Goal: Information Seeking & Learning: Understand process/instructions

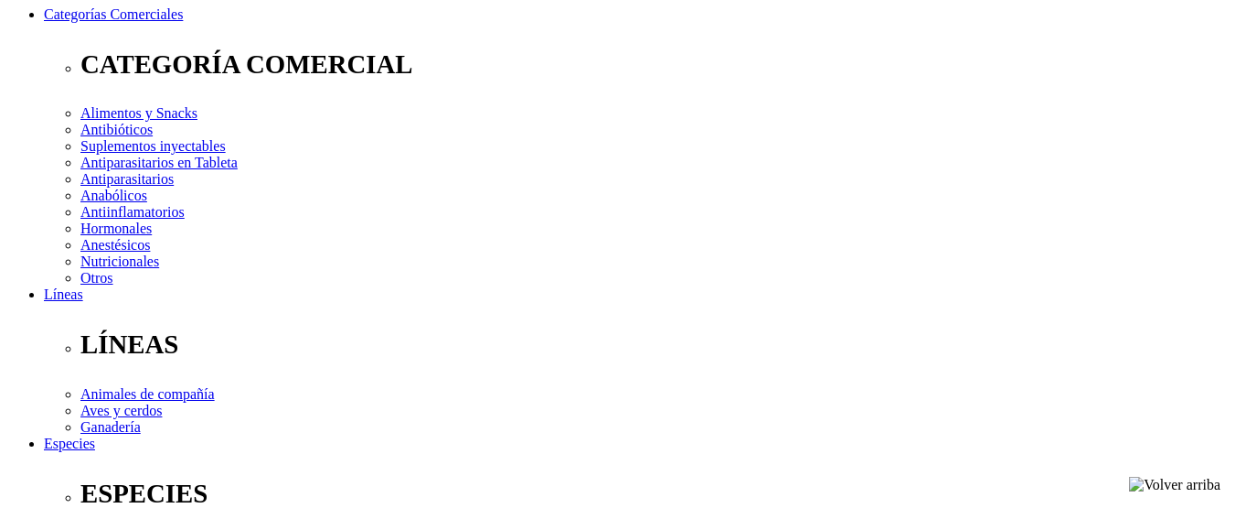
scroll to position [278, 0]
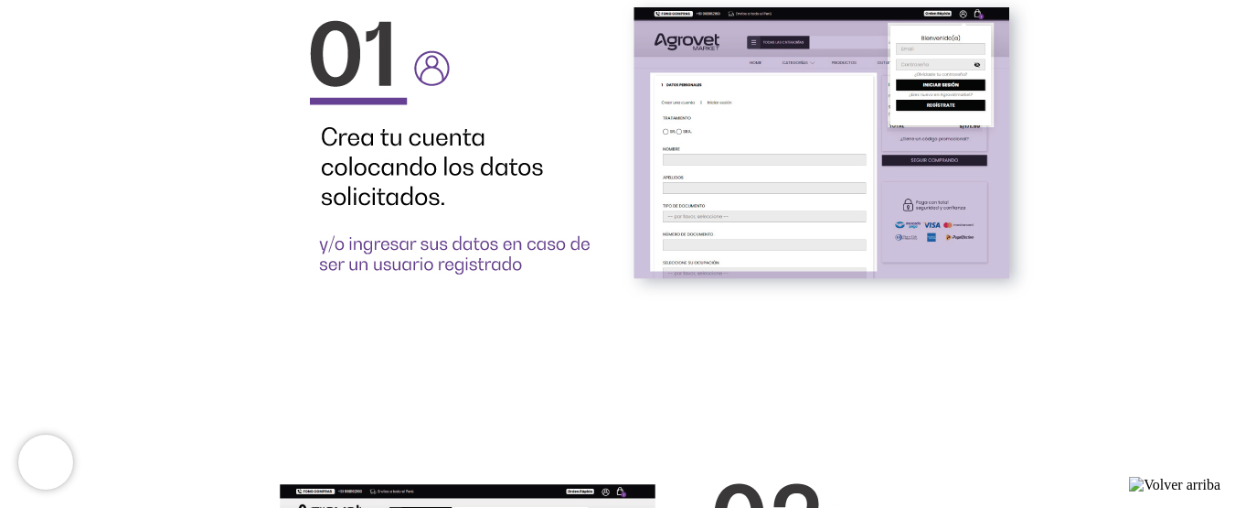
scroll to position [3065, 0]
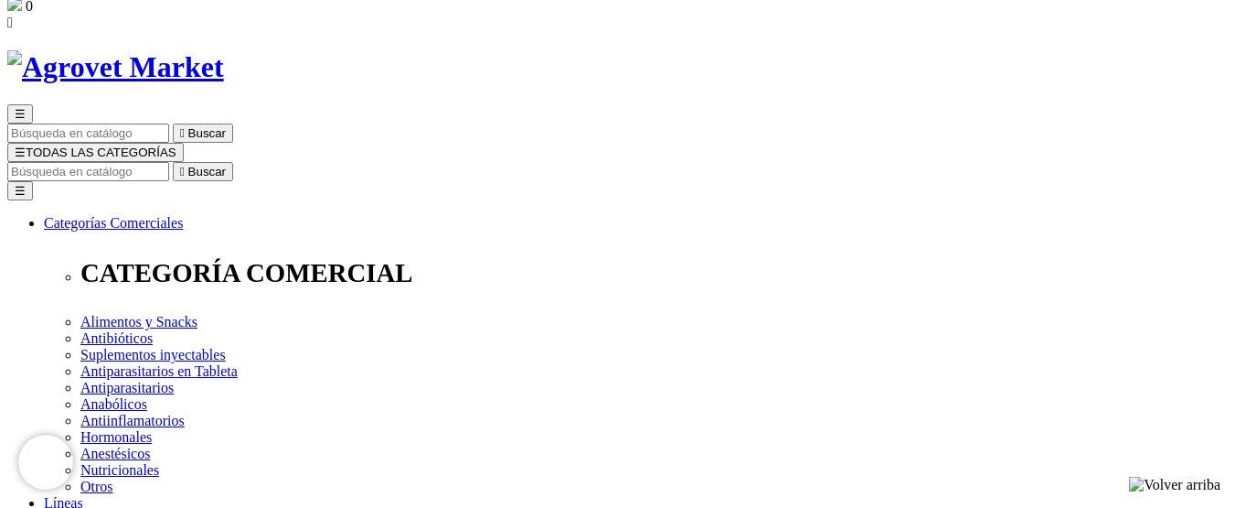
scroll to position [55, 0]
